Goal: Task Accomplishment & Management: Use online tool/utility

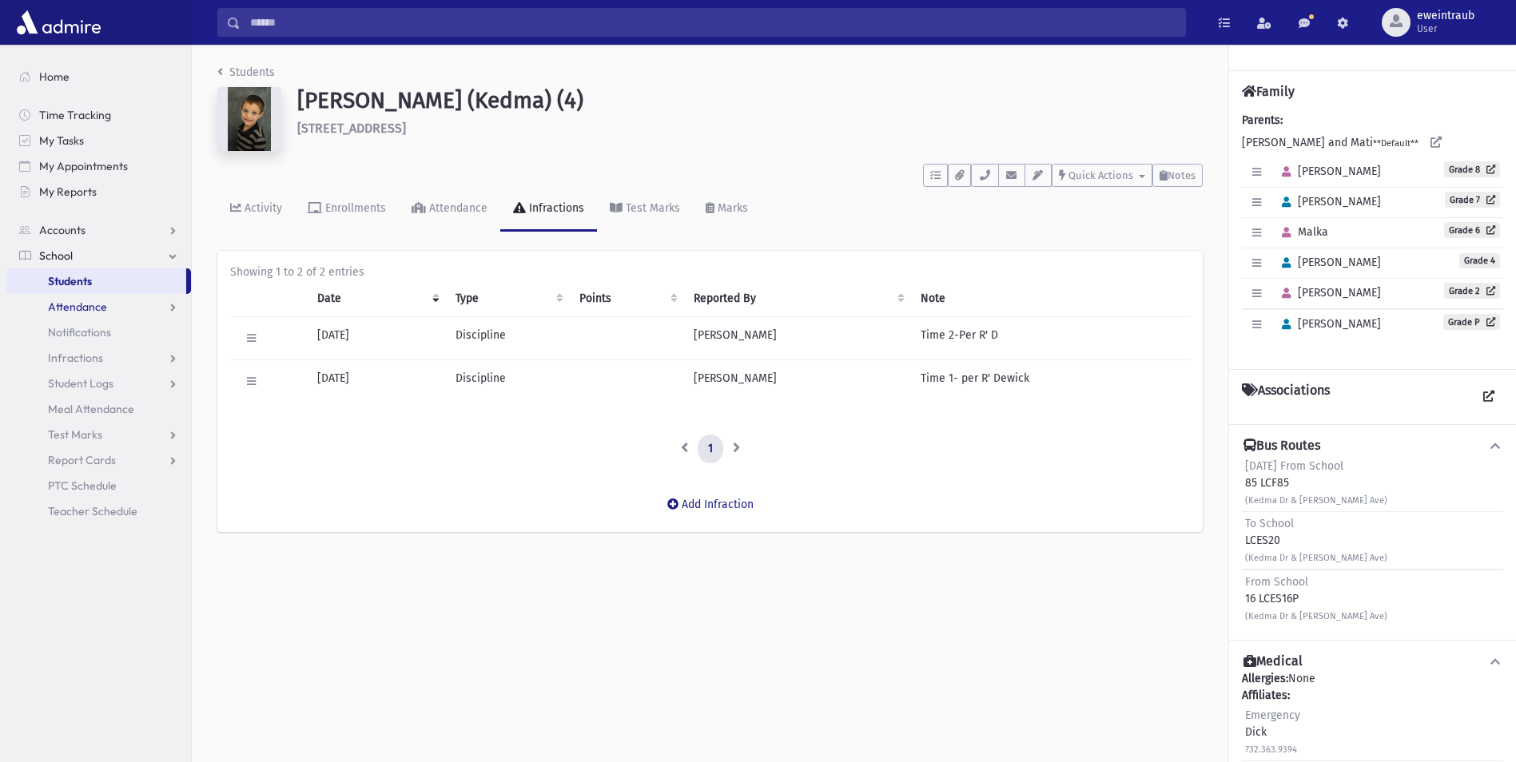
click at [97, 303] on span "Attendance" at bounding box center [77, 307] width 59 height 14
click at [94, 332] on link "Entry" at bounding box center [98, 333] width 185 height 26
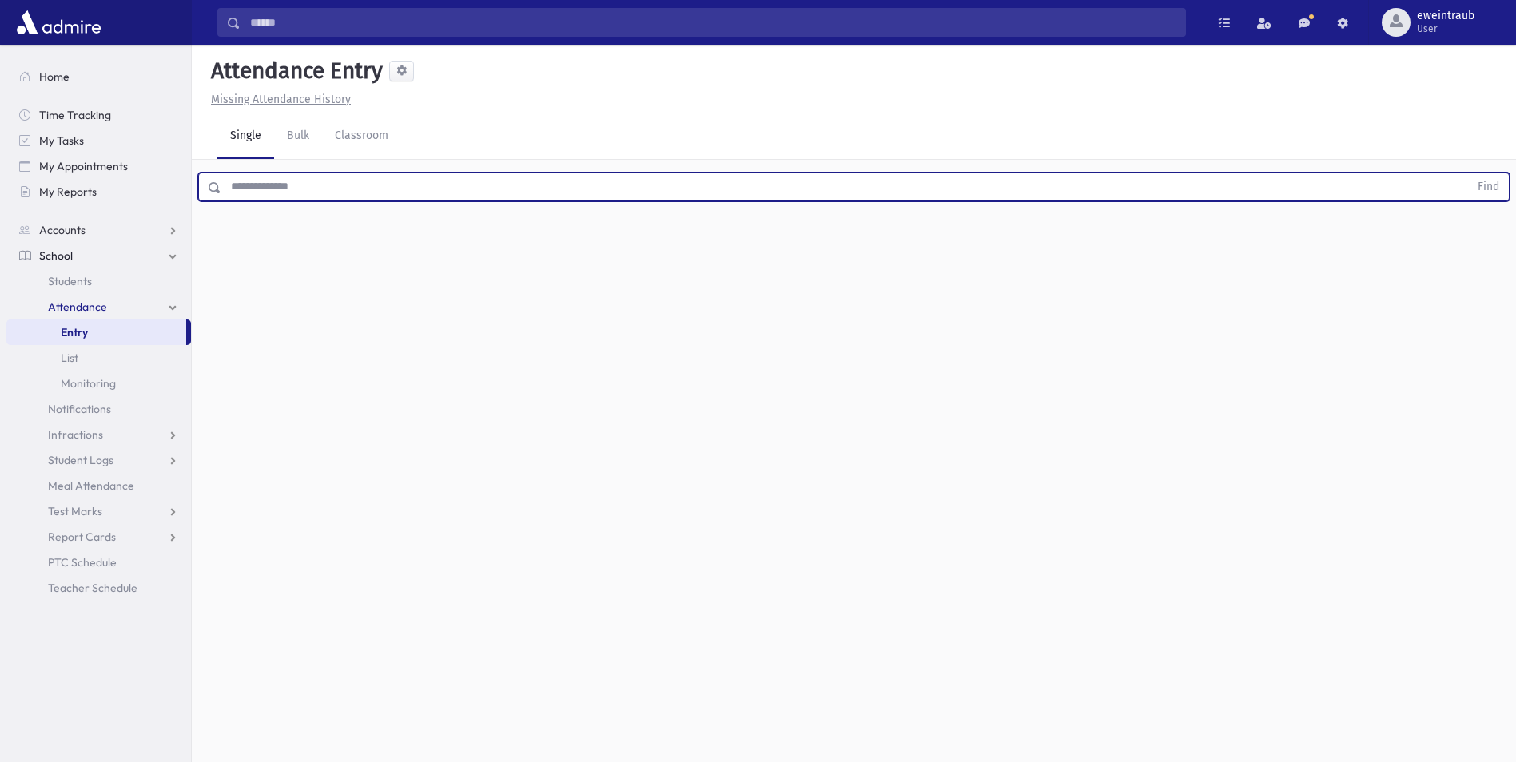
click at [402, 191] on input "text" at bounding box center [844, 187] width 1247 height 29
type input "*****"
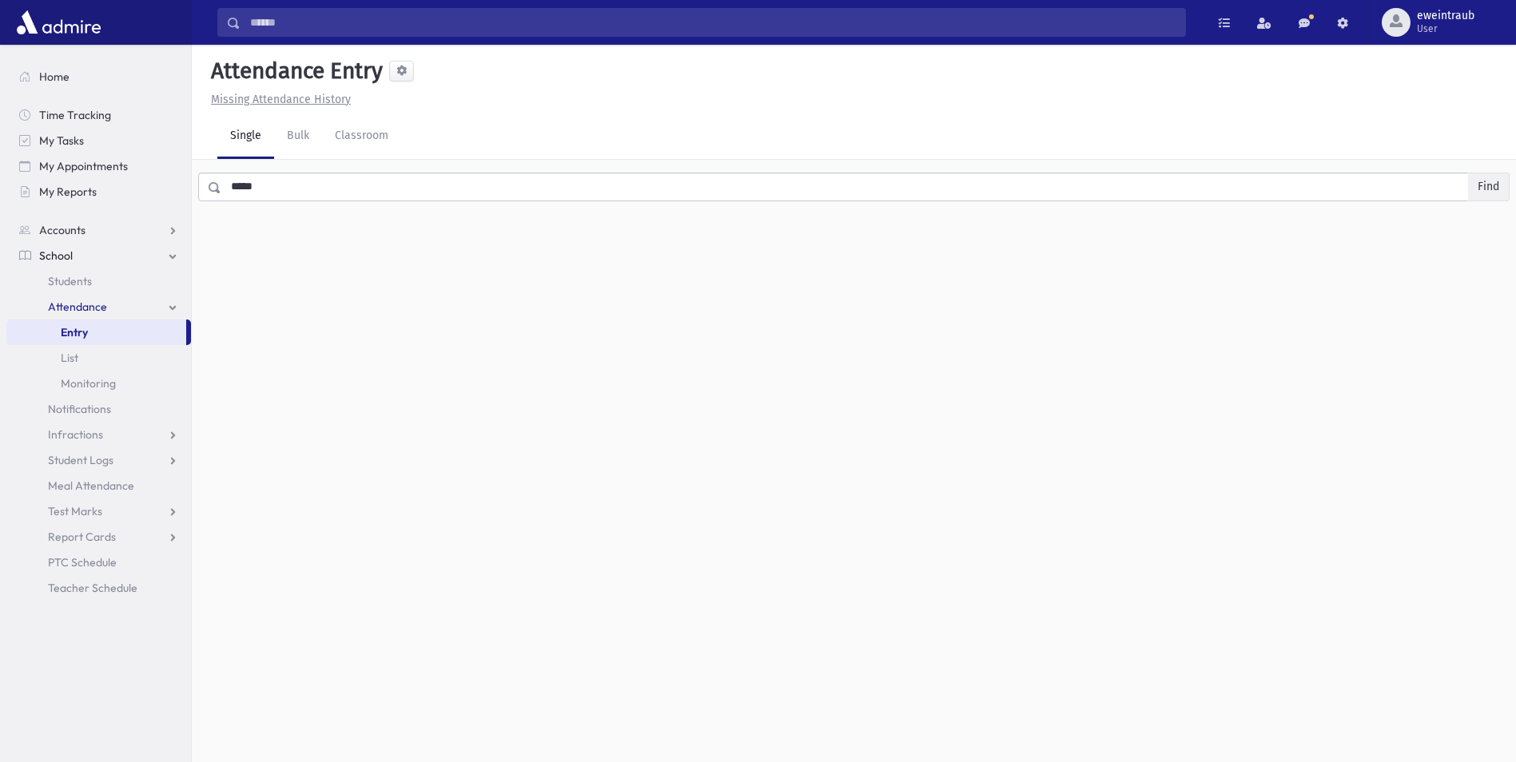
click at [1487, 179] on button "Find" at bounding box center [1488, 186] width 41 height 27
click at [266, 239] on span "[PERSON_NAME]" at bounding box center [261, 233] width 86 height 17
